Goal: Information Seeking & Learning: Learn about a topic

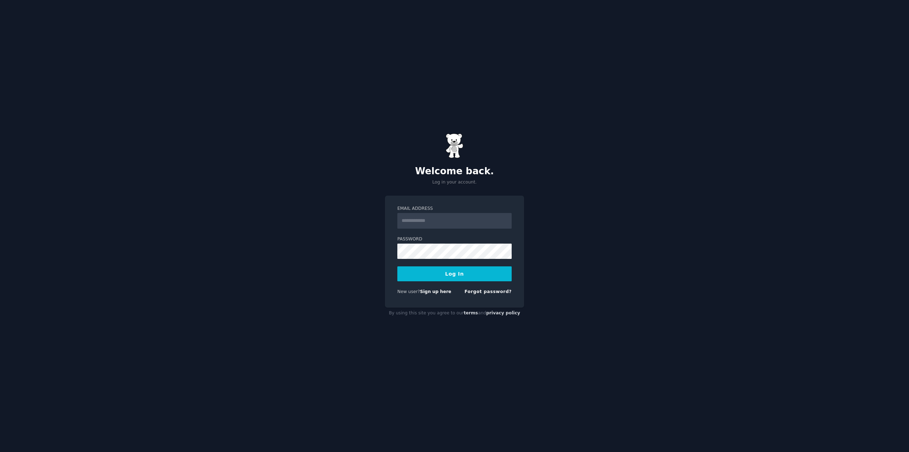
type input "**********"
click at [472, 277] on button "Log In" at bounding box center [455, 273] width 114 height 15
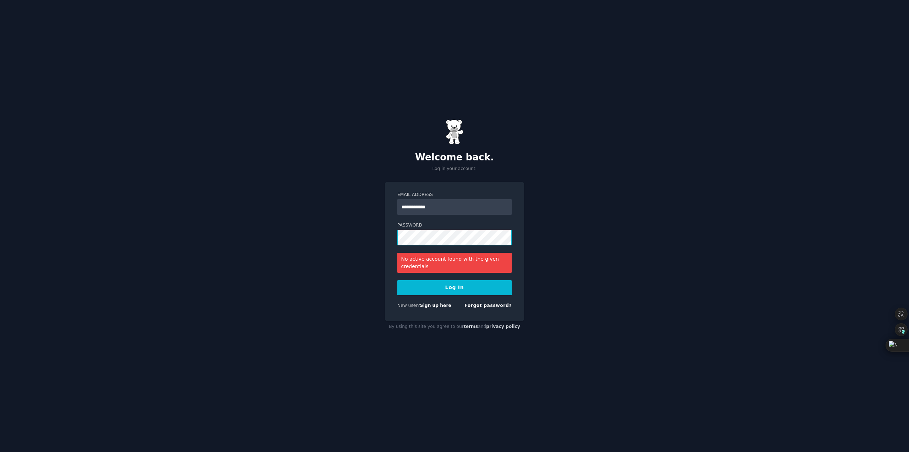
click at [398, 280] on button "Log In" at bounding box center [455, 287] width 114 height 15
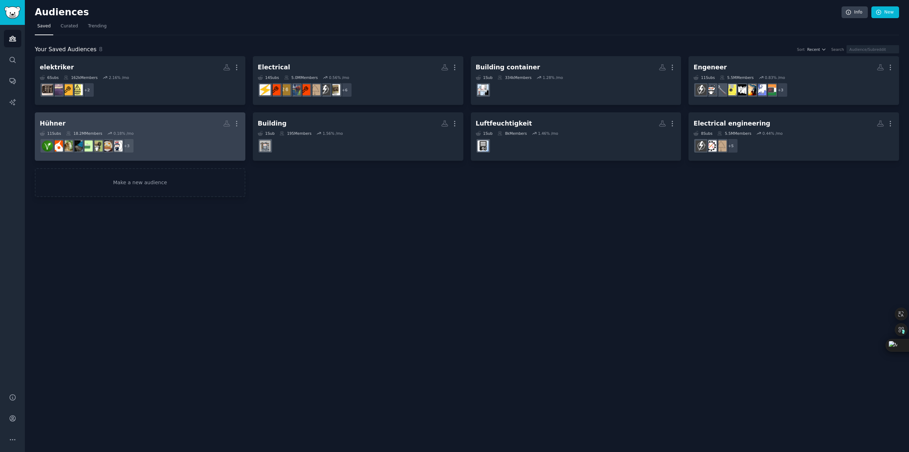
click at [177, 141] on dd "+ 3" at bounding box center [140, 146] width 201 height 20
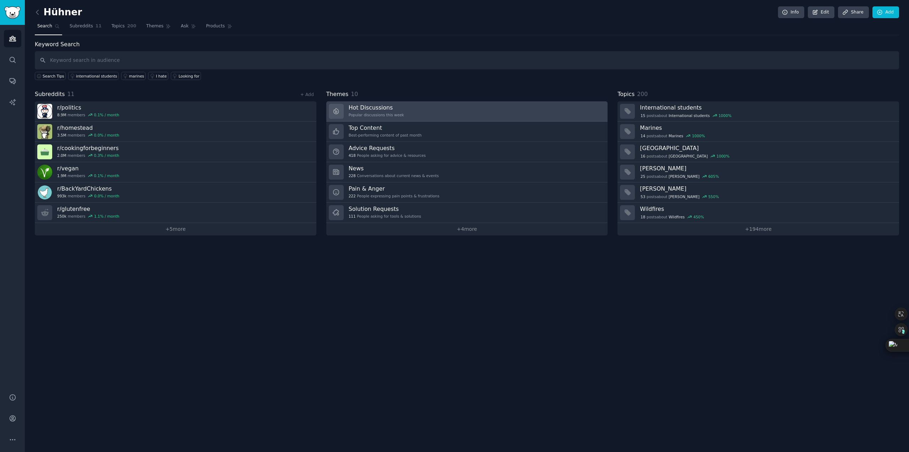
click at [444, 110] on link "Hot Discussions Popular discussions this week" at bounding box center [467, 111] width 282 height 20
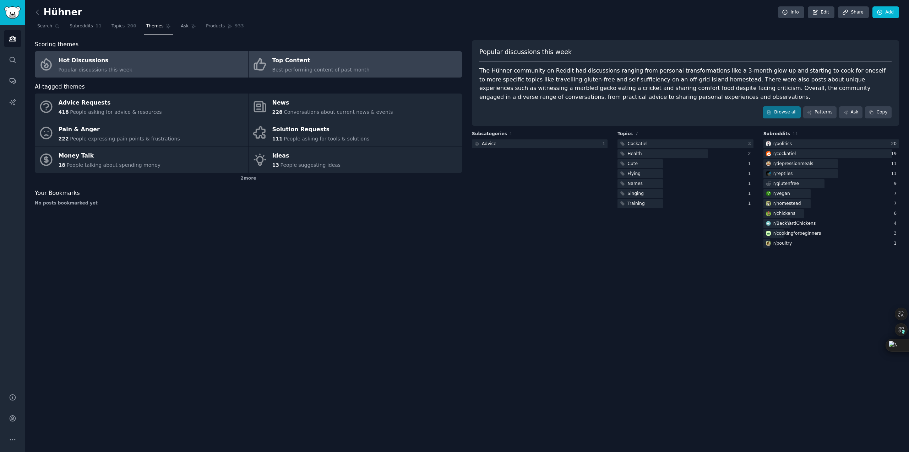
click at [355, 65] on div "Top Content" at bounding box center [320, 60] width 97 height 11
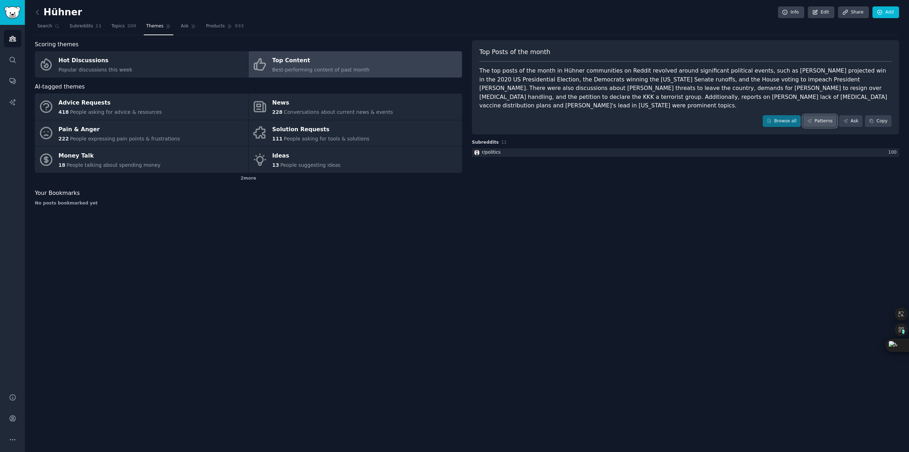
click at [827, 115] on link "Patterns" at bounding box center [820, 121] width 33 height 12
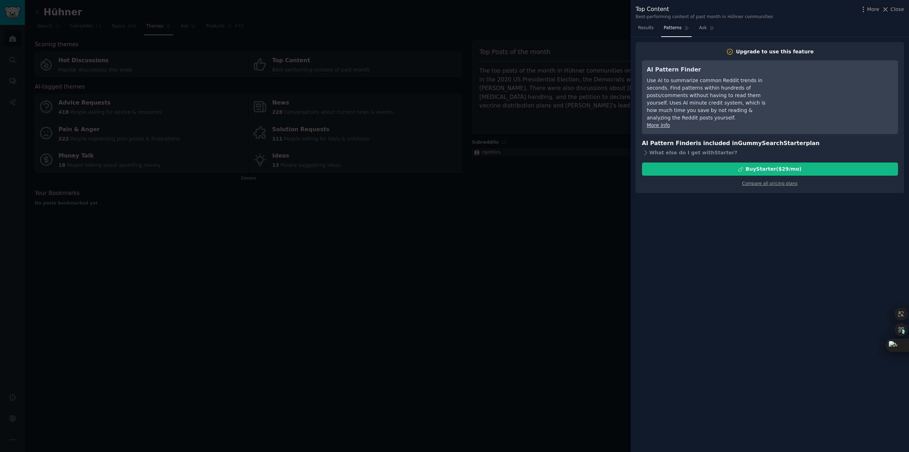
click at [890, 13] on div "More Close" at bounding box center [882, 9] width 44 height 9
click at [890, 9] on icon at bounding box center [885, 9] width 7 height 7
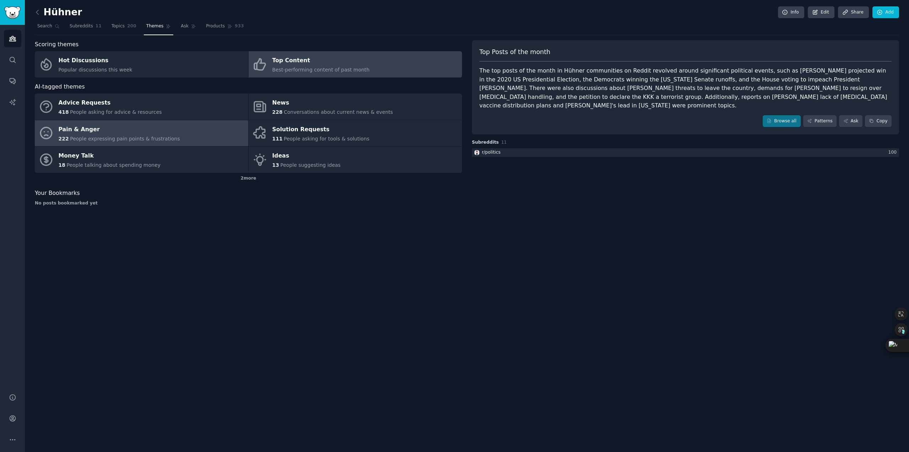
click at [112, 133] on div "Pain & Anger" at bounding box center [119, 129] width 121 height 11
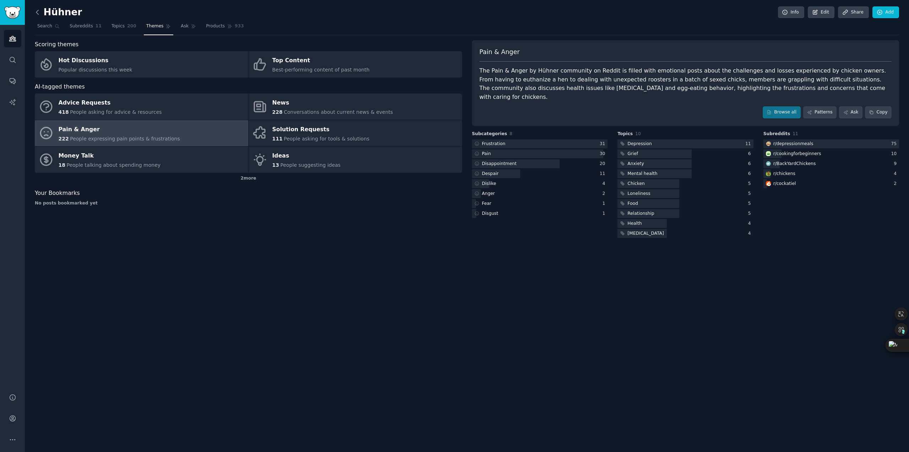
click at [37, 14] on icon at bounding box center [37, 12] width 7 height 7
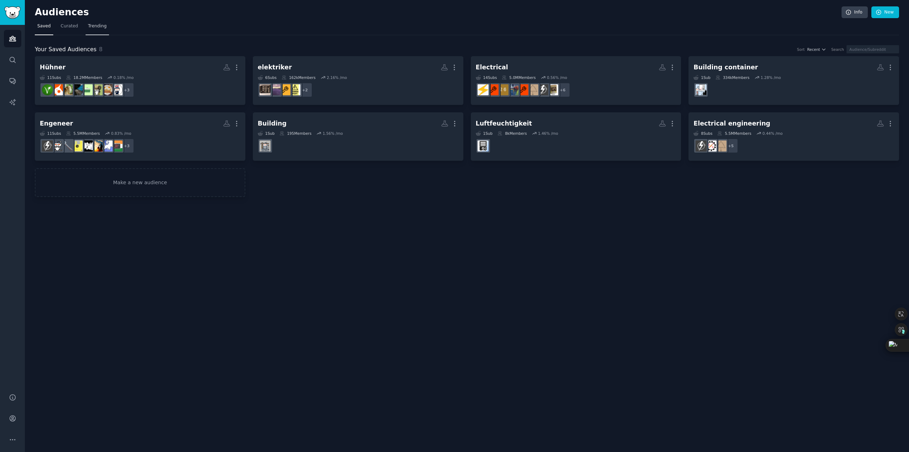
click at [88, 29] on span "Trending" at bounding box center [97, 26] width 18 height 6
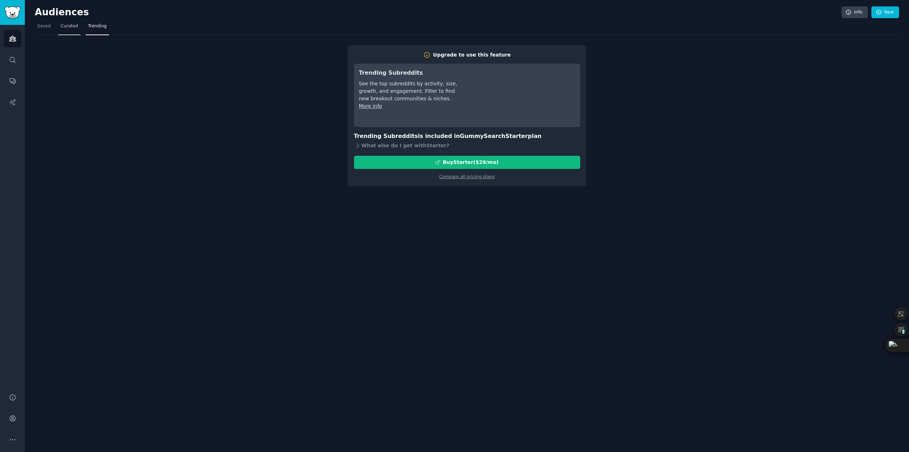
click at [61, 26] on span "Curated" at bounding box center [69, 26] width 17 height 6
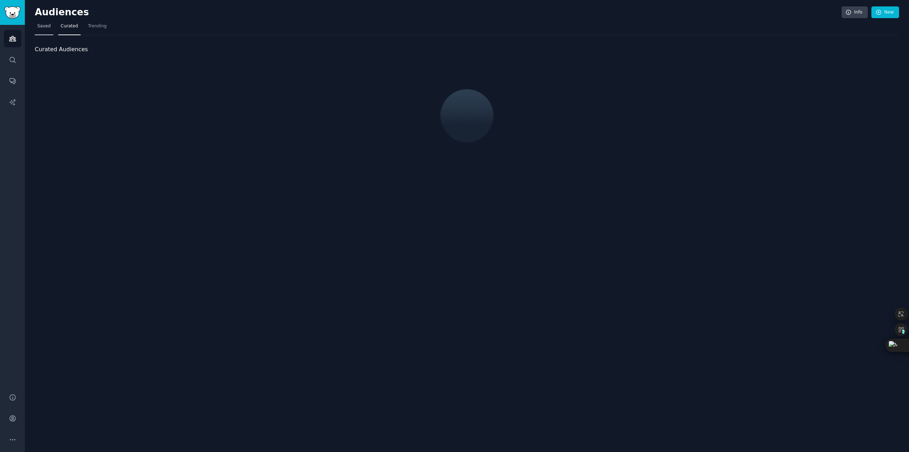
click at [40, 28] on span "Saved" at bounding box center [43, 26] width 13 height 6
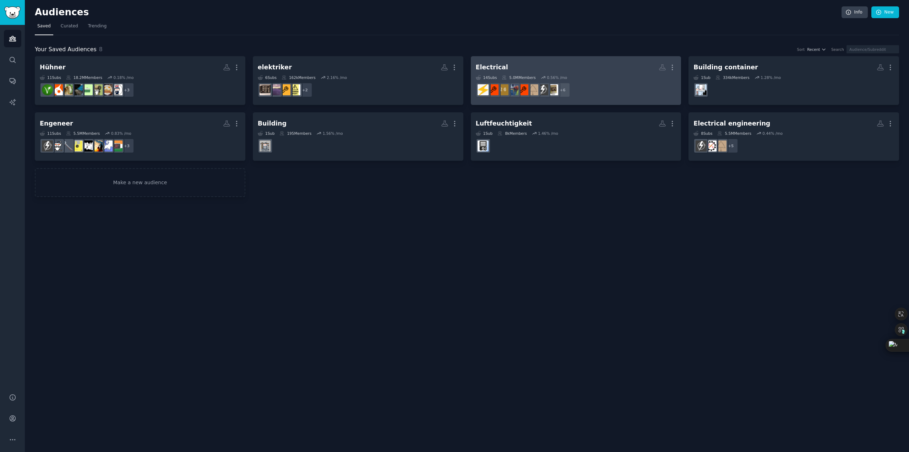
click at [493, 71] on h2 "Electrical More" at bounding box center [576, 67] width 201 height 12
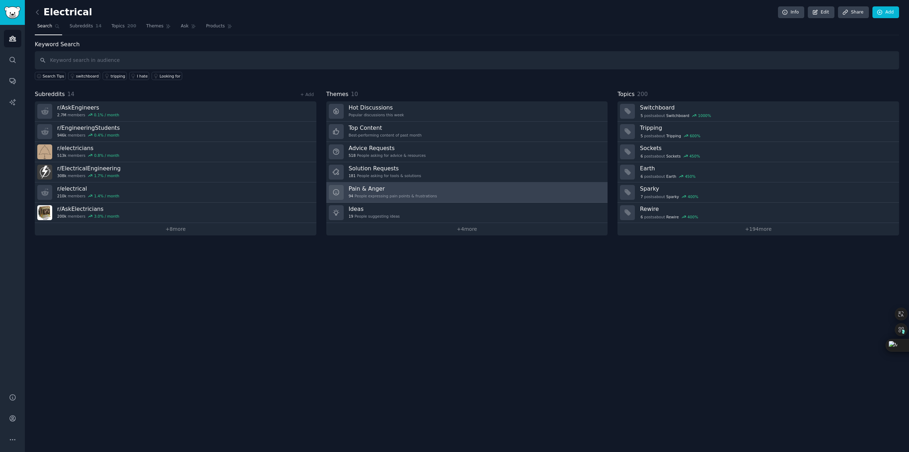
click at [383, 191] on div "Pain & Anger 94 People expressing pain points & frustrations" at bounding box center [393, 192] width 88 height 15
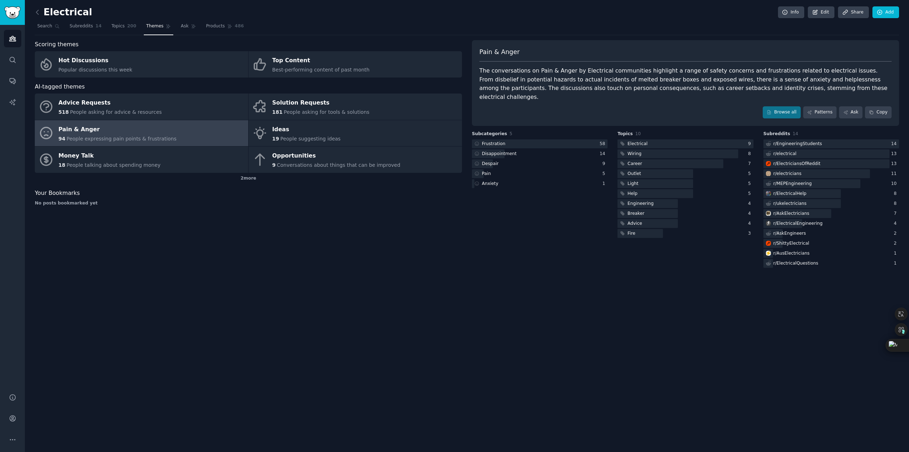
click at [41, 17] on link at bounding box center [39, 12] width 9 height 11
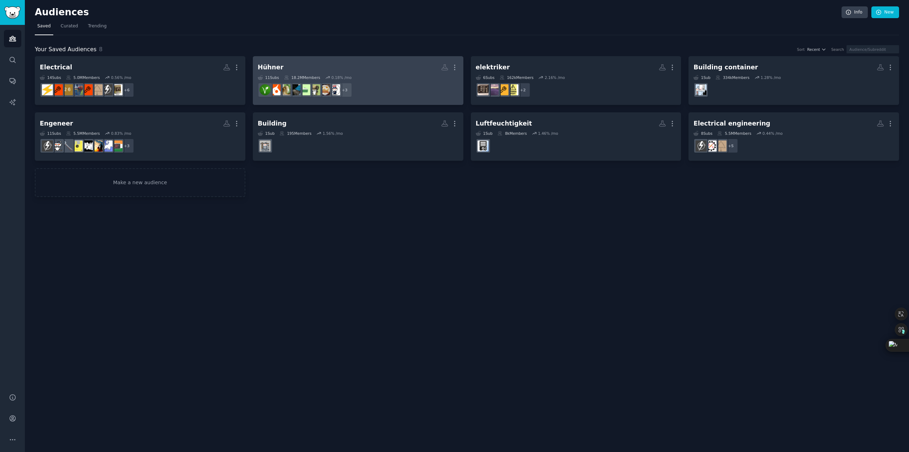
click at [421, 73] on h2 "Hühner More" at bounding box center [358, 67] width 201 height 12
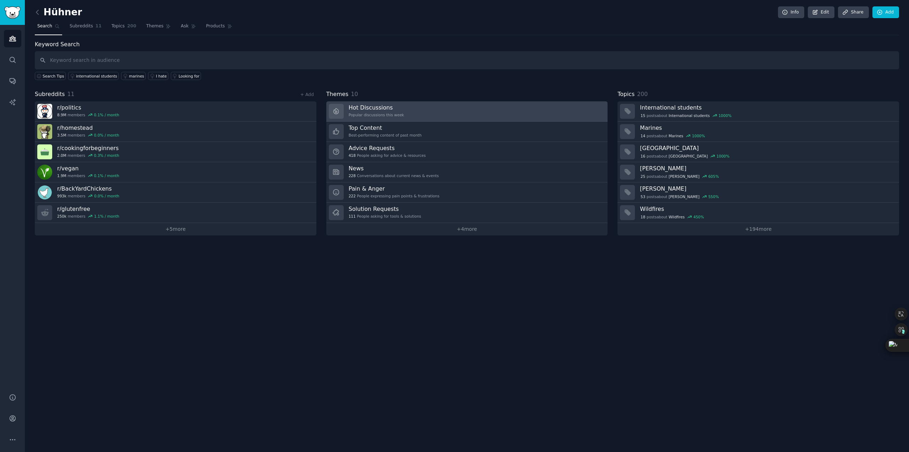
click at [381, 110] on div "Hot Discussions Popular discussions this week" at bounding box center [376, 111] width 55 height 15
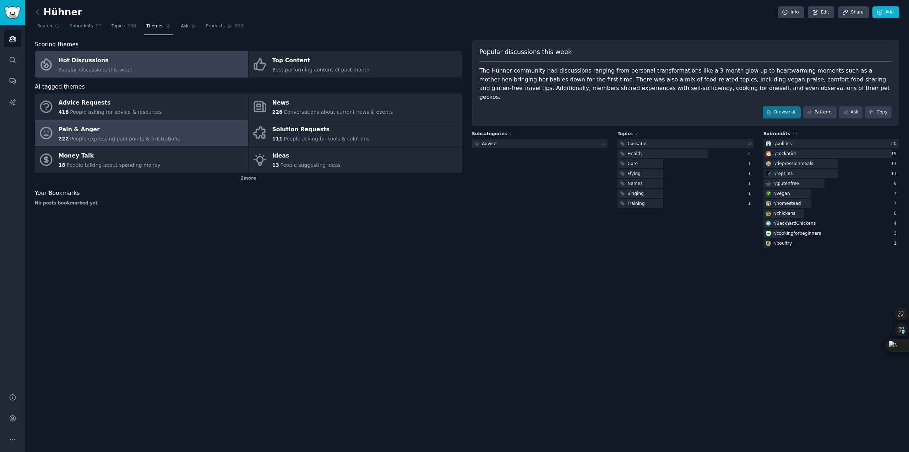
click at [160, 131] on div "Pain & Anger" at bounding box center [119, 129] width 121 height 11
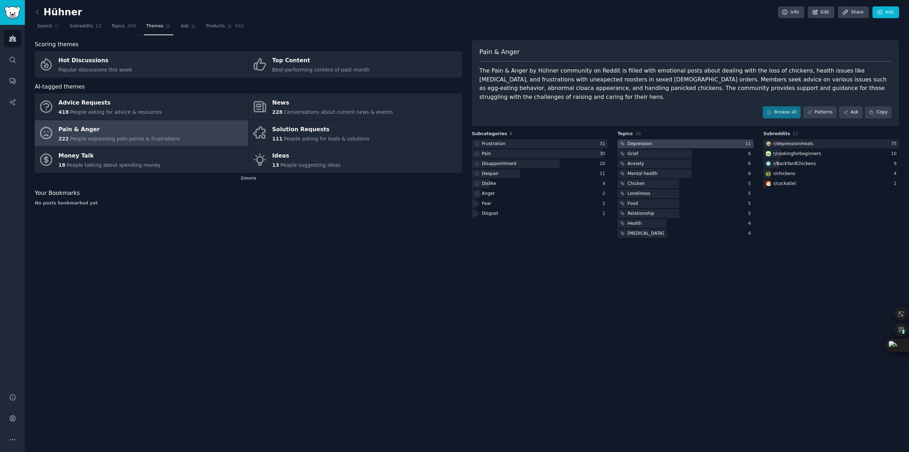
click at [674, 139] on div at bounding box center [686, 143] width 136 height 9
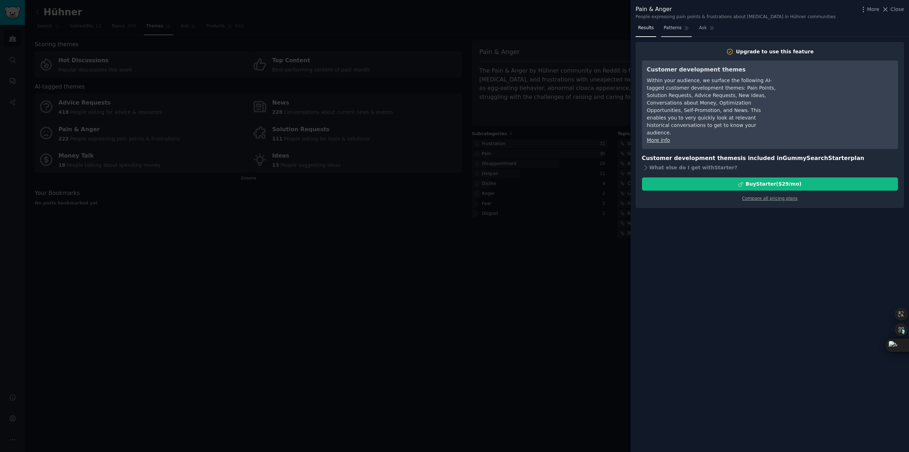
click at [669, 26] on span "Patterns" at bounding box center [673, 28] width 18 height 6
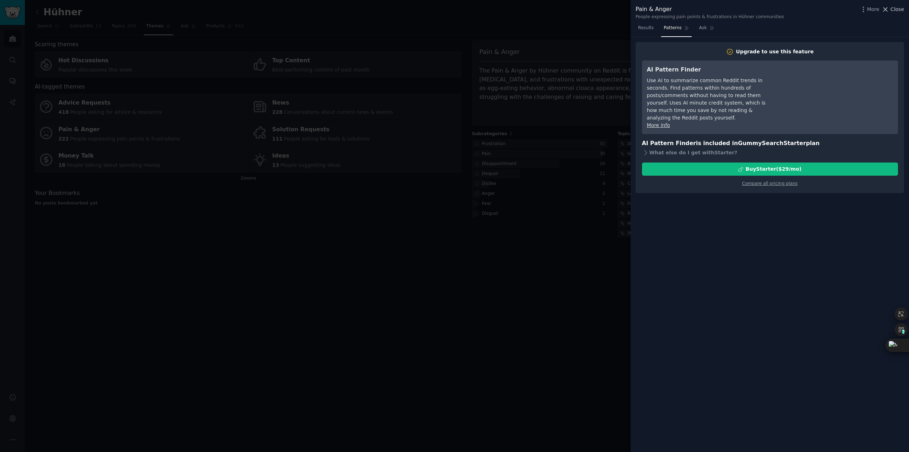
click at [894, 10] on span "Close" at bounding box center [897, 9] width 13 height 7
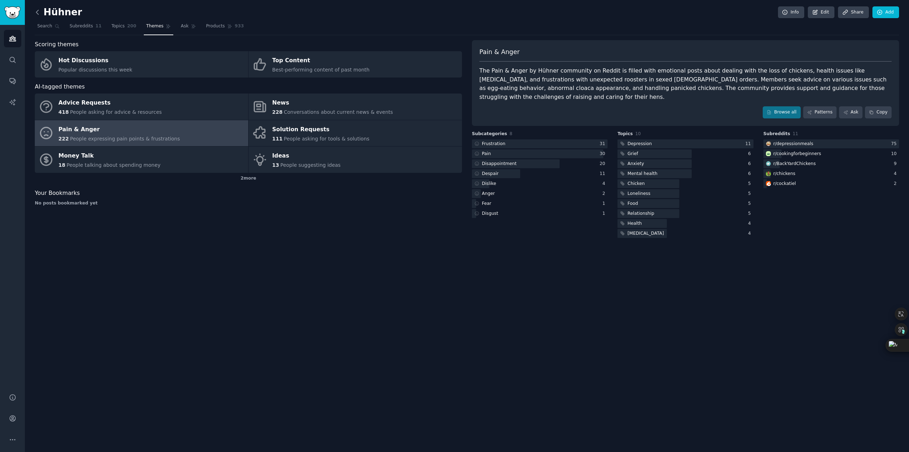
click at [36, 11] on icon at bounding box center [37, 12] width 7 height 7
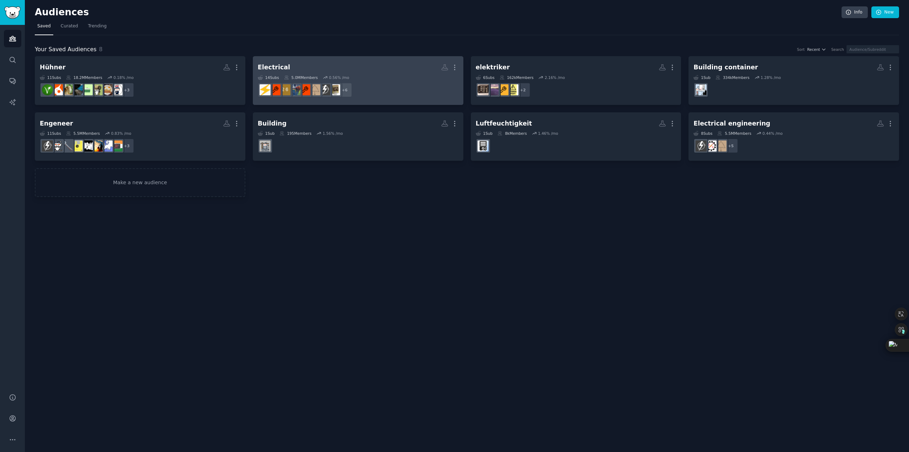
click at [376, 71] on h2 "Electrical More" at bounding box center [358, 67] width 201 height 12
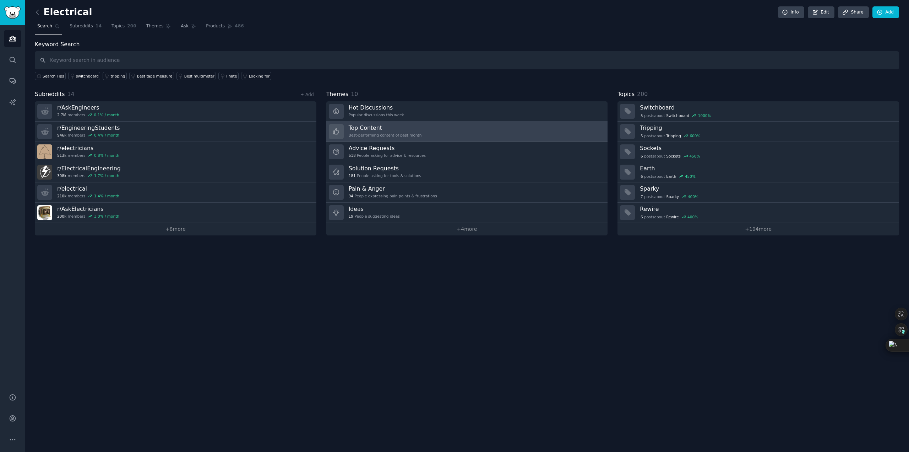
click at [414, 128] on link "Top Content Best-performing content of past month" at bounding box center [467, 131] width 282 height 20
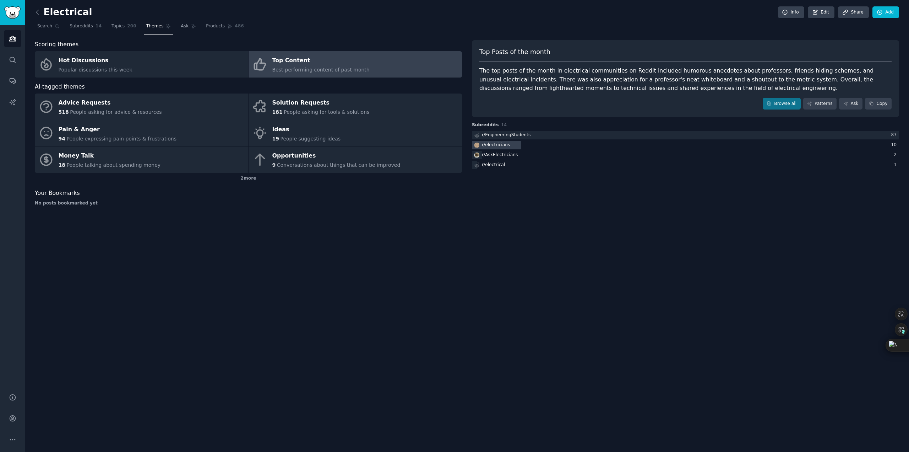
click at [507, 146] on div "r/ electricians" at bounding box center [491, 145] width 39 height 9
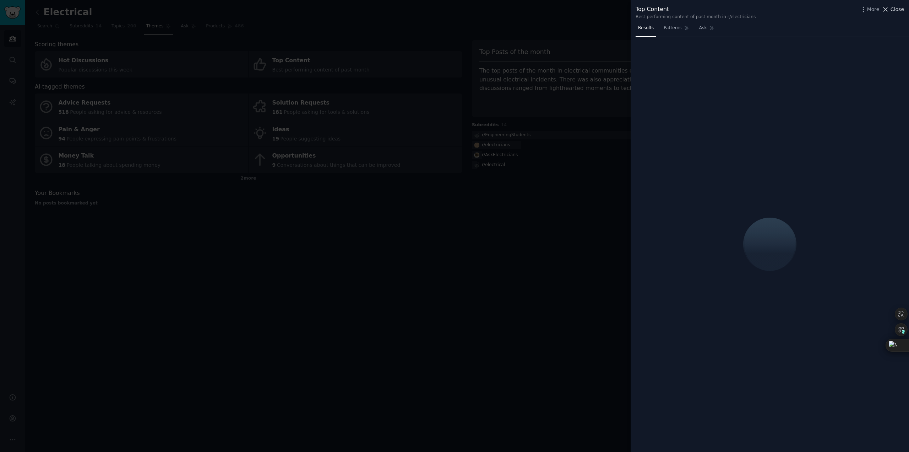
click at [895, 7] on span "Close" at bounding box center [897, 9] width 13 height 7
